Goal: Transaction & Acquisition: Purchase product/service

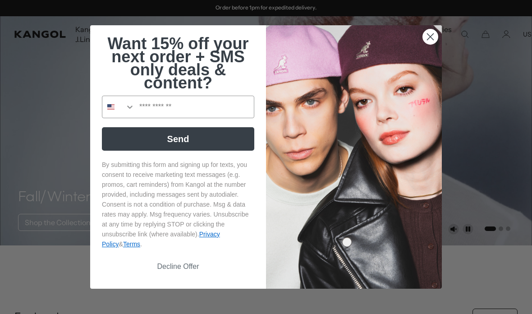
click at [429, 37] on icon "Close dialog" at bounding box center [430, 37] width 6 height 6
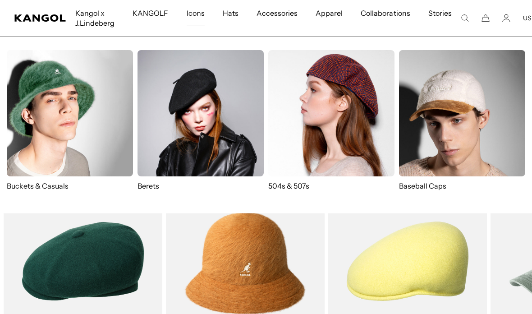
scroll to position [0, 186]
click at [216, 104] on img at bounding box center [200, 113] width 126 height 126
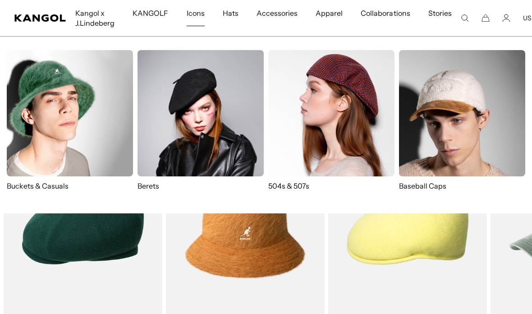
scroll to position [0, 0]
click at [350, 112] on img at bounding box center [331, 113] width 126 height 126
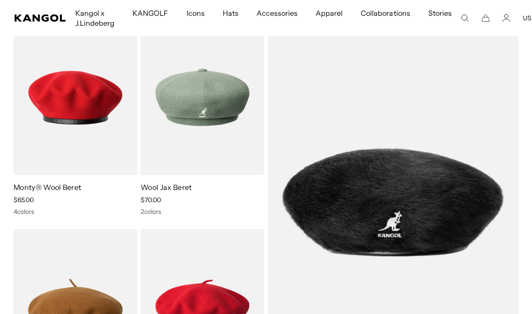
scroll to position [79, 0]
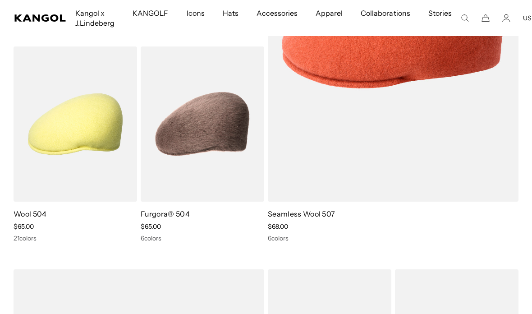
scroll to position [265, 0]
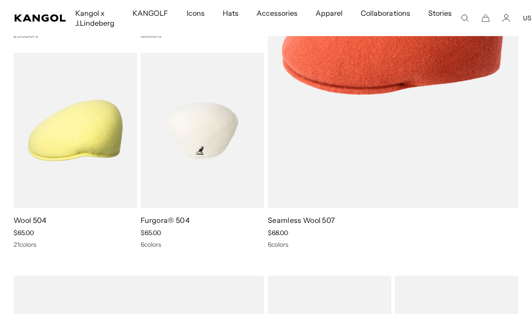
click at [217, 133] on img at bounding box center [202, 130] width 123 height 155
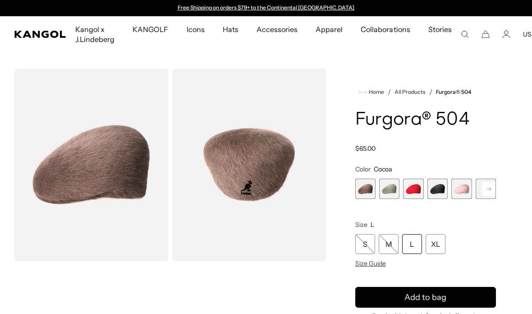
click at [412, 189] on span "3 of 7" at bounding box center [413, 188] width 20 height 20
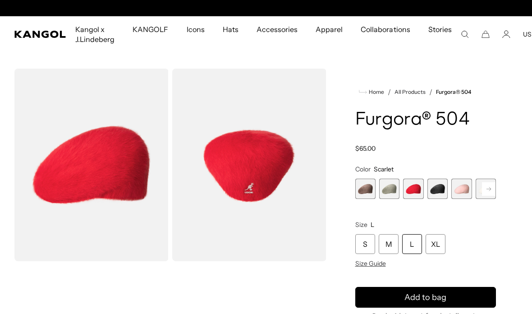
scroll to position [0, 186]
click at [374, 261] on span "Size Guide" at bounding box center [370, 263] width 31 height 8
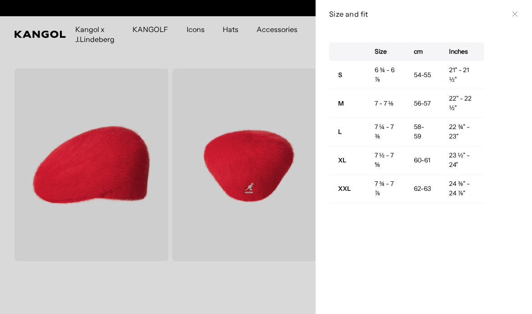
scroll to position [0, 0]
click at [264, 196] on div at bounding box center [266, 157] width 532 height 314
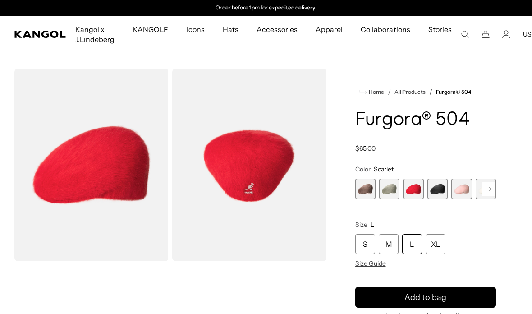
scroll to position [15, 0]
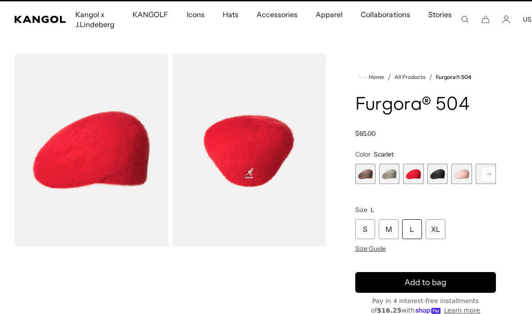
click at [492, 169] on rect at bounding box center [489, 174] width 14 height 14
click at [489, 175] on span "7 of 7" at bounding box center [485, 174] width 20 height 20
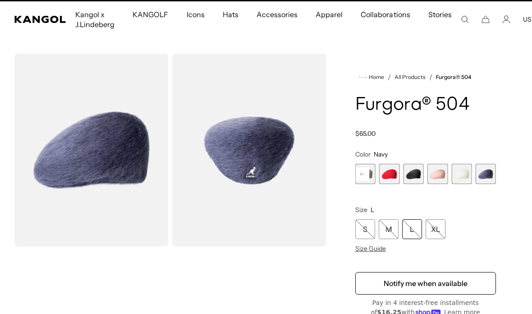
scroll to position [0, 186]
click at [460, 174] on span "6 of 7" at bounding box center [461, 174] width 20 height 20
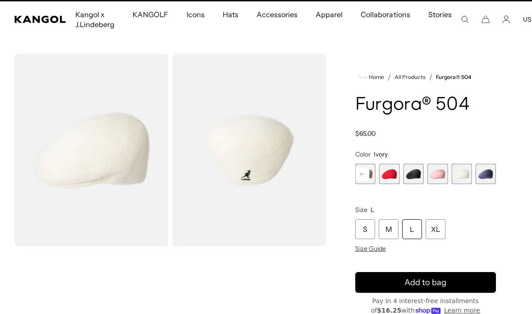
click at [438, 179] on span "5 of 7" at bounding box center [437, 174] width 20 height 20
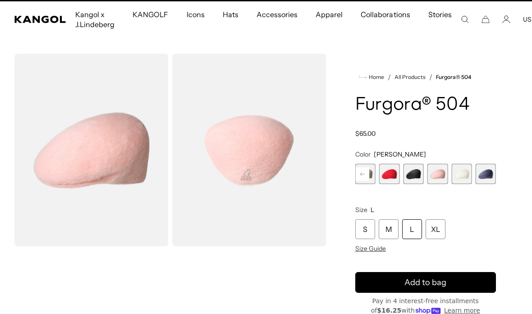
click at [412, 179] on span "4 of 7" at bounding box center [413, 174] width 20 height 20
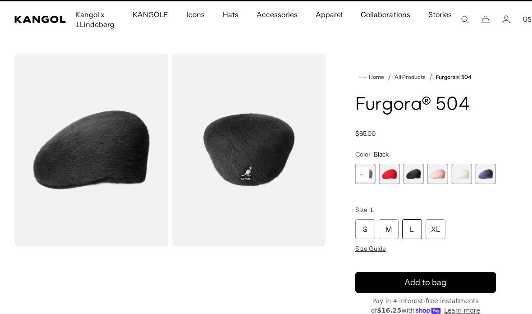
scroll to position [0, 186]
click at [387, 178] on span "3 of 7" at bounding box center [389, 174] width 20 height 20
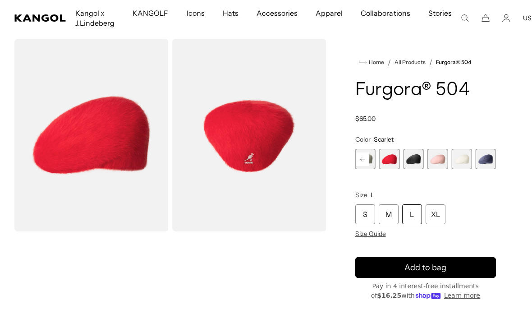
click at [420, 158] on span "4 of 7" at bounding box center [413, 159] width 20 height 20
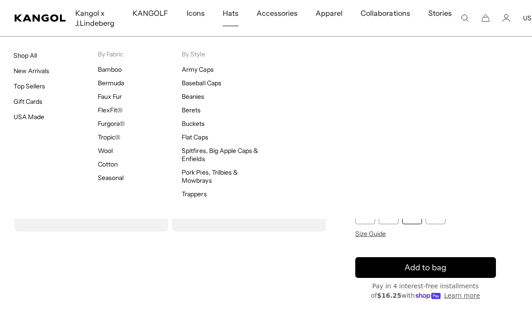
scroll to position [0, 186]
click at [33, 58] on link "Shop All" at bounding box center [25, 55] width 23 height 8
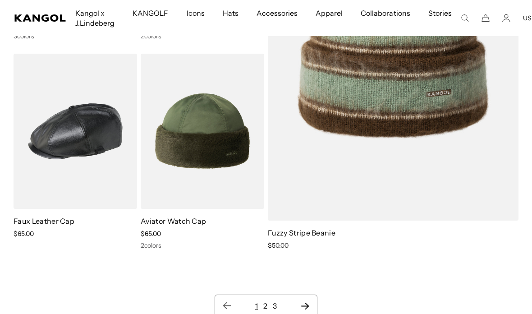
click at [309, 306] on icon "Next page" at bounding box center [305, 305] width 8 height 7
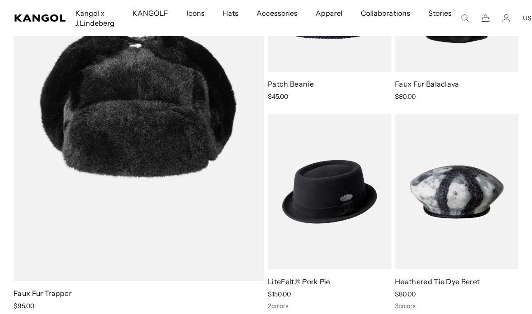
scroll to position [0, 186]
